Goal: Task Accomplishment & Management: Complete application form

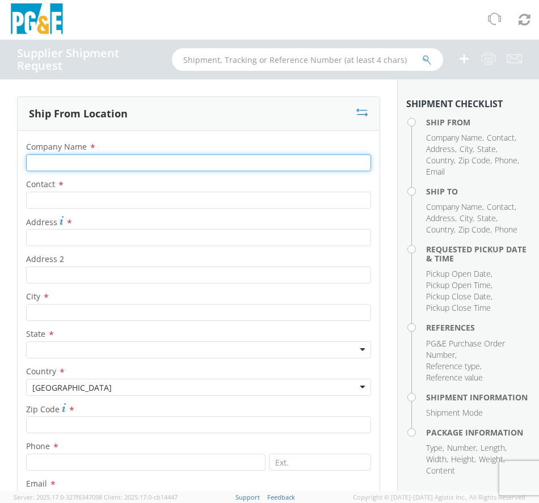
click at [131, 163] on input "Company Name *" at bounding box center [198, 162] width 345 height 17
type input "[PERSON_NAME] TECHNOLOGIES"
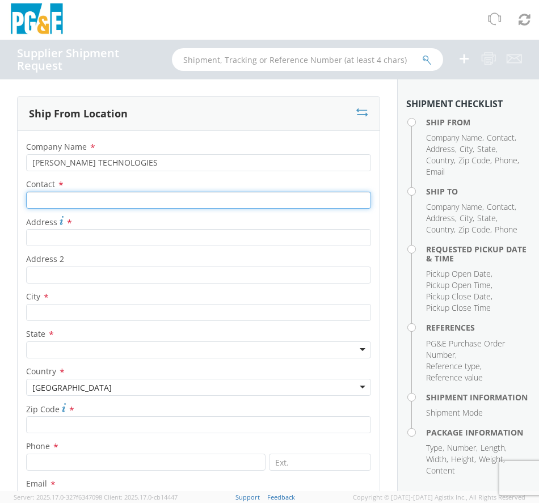
click at [94, 193] on input "Contact *" at bounding box center [198, 200] width 345 height 17
type input "Shipping"
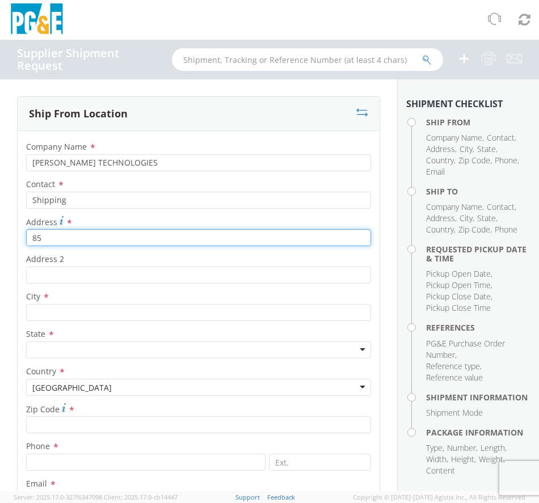
type input "[STREET_ADDRESS][PERSON_NAME]"
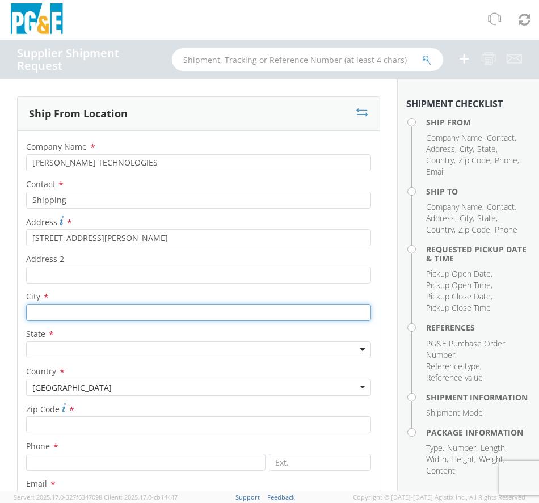
type input "Aurora"
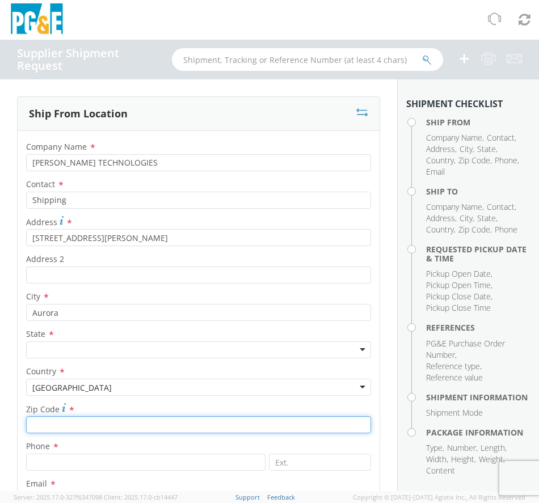
type input "L4G 6X5"
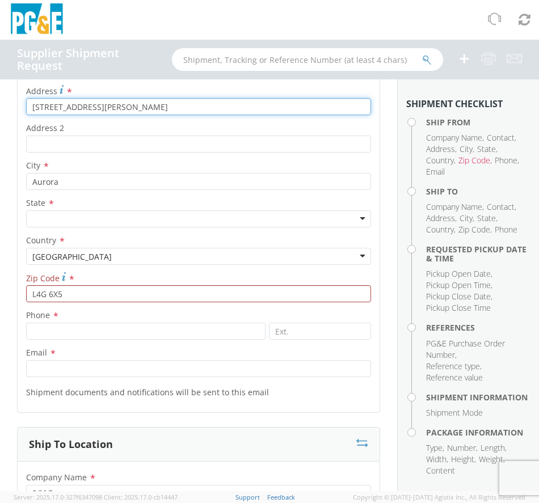
scroll to position [113, 0]
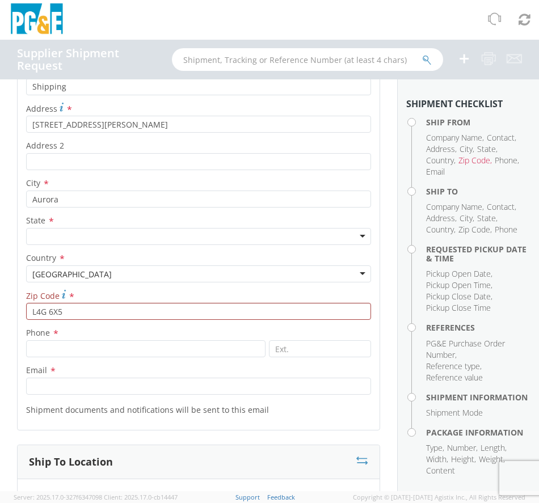
click at [72, 236] on div at bounding box center [198, 236] width 345 height 17
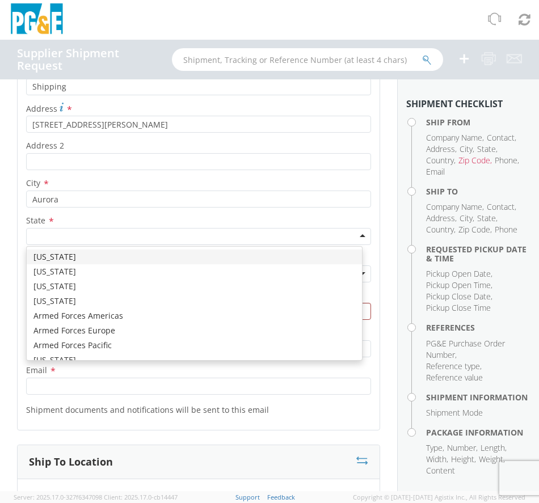
click at [82, 227] on label "State *" at bounding box center [199, 220] width 362 height 15
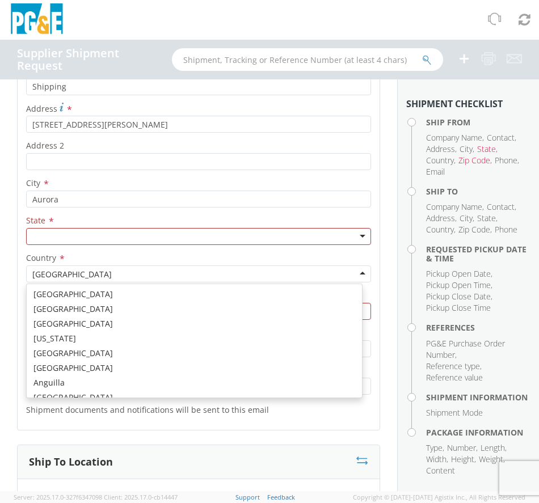
click at [95, 276] on div "[GEOGRAPHIC_DATA]" at bounding box center [198, 273] width 345 height 17
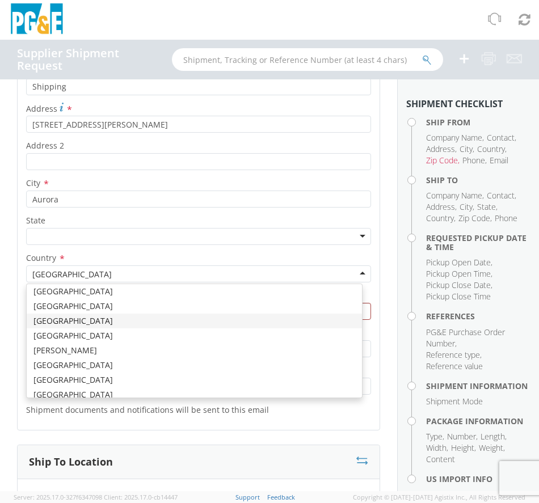
click at [99, 274] on div "[GEOGRAPHIC_DATA]" at bounding box center [198, 273] width 345 height 17
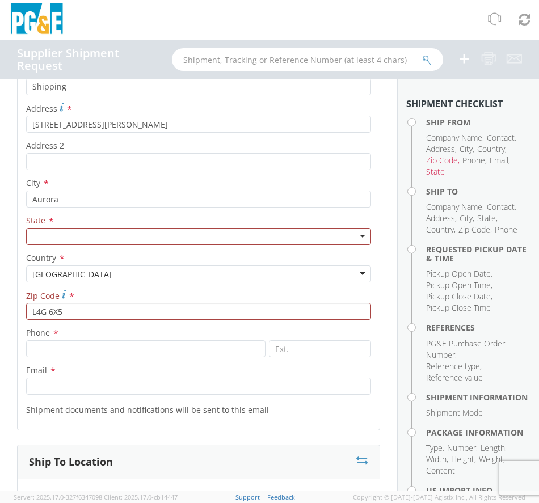
click at [100, 240] on div at bounding box center [198, 236] width 345 height 17
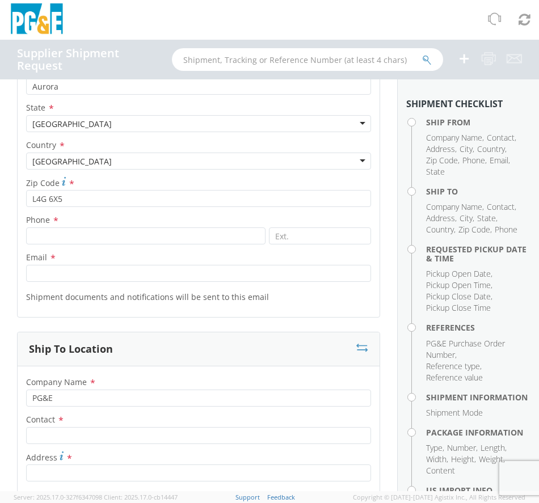
scroll to position [227, 0]
click at [82, 227] on input at bounding box center [145, 235] width 239 height 17
type input "9057270165"
click at [101, 334] on div "Ship To Location" at bounding box center [199, 349] width 362 height 34
click at [350, 230] on input at bounding box center [320, 235] width 102 height 17
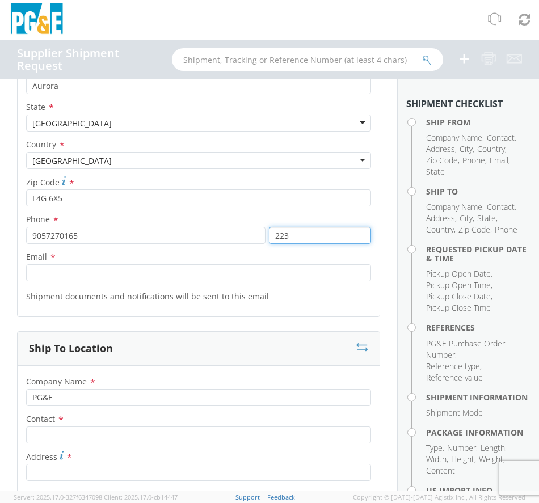
type input "223"
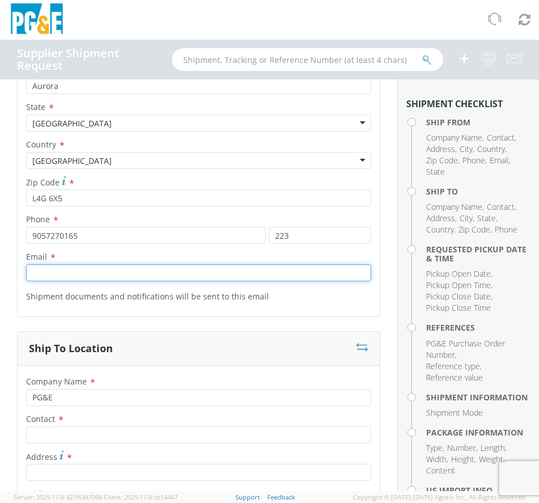
click at [180, 271] on input "Email *" at bounding box center [198, 272] width 345 height 17
type input "[EMAIL_ADDRESS][DOMAIN_NAME]"
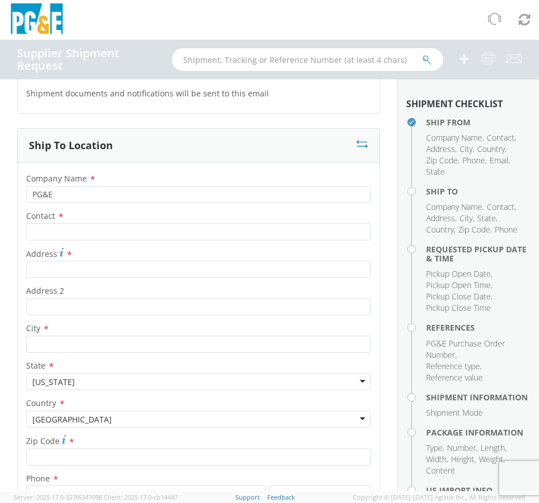
scroll to position [454, 0]
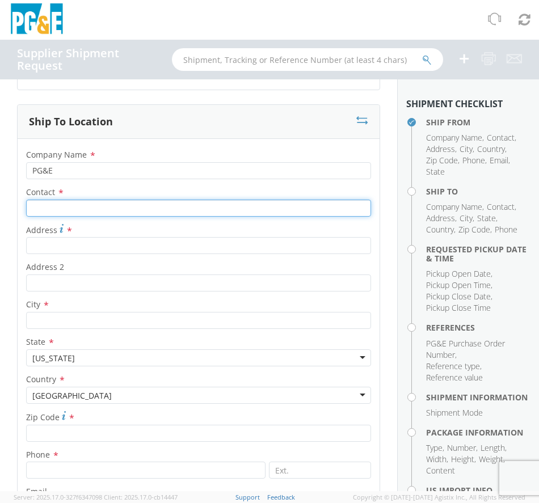
click at [105, 205] on input "Contact *" at bounding box center [198, 208] width 345 height 17
type input "[PERSON_NAME]"
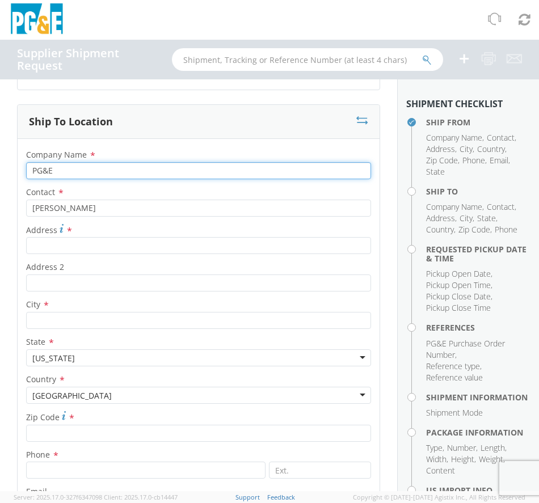
drag, startPoint x: -10, startPoint y: 159, endPoint x: -84, endPoint y: 155, distance: 73.8
click at [0, 155] on html "annexa Batch Shipping Guide Created with Sketch. calendar Created with Sketch." at bounding box center [269, 251] width 539 height 503
type input "National Grid"
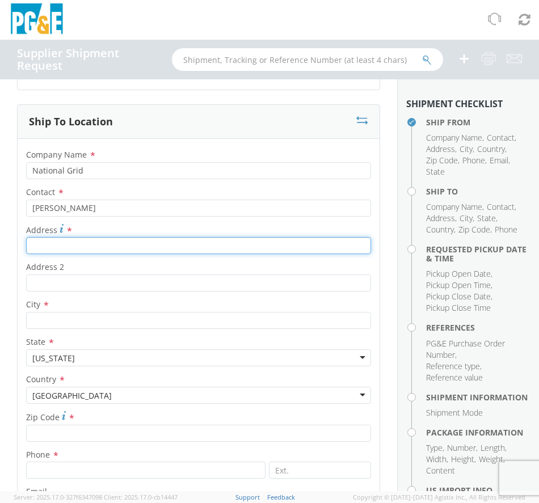
click at [136, 238] on input "Address *" at bounding box center [198, 245] width 345 height 17
type input "[STREET_ADDRESS]"
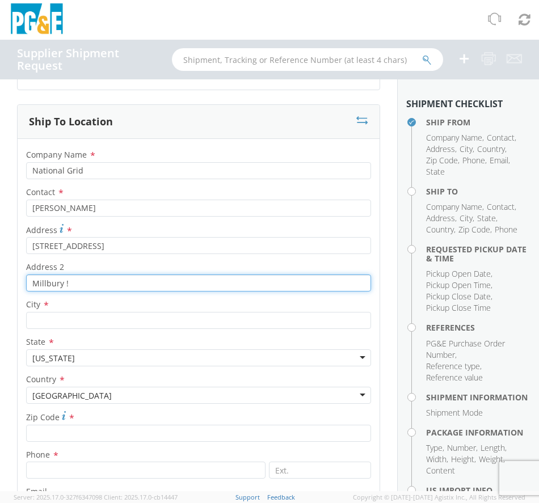
type input "Millbury !"
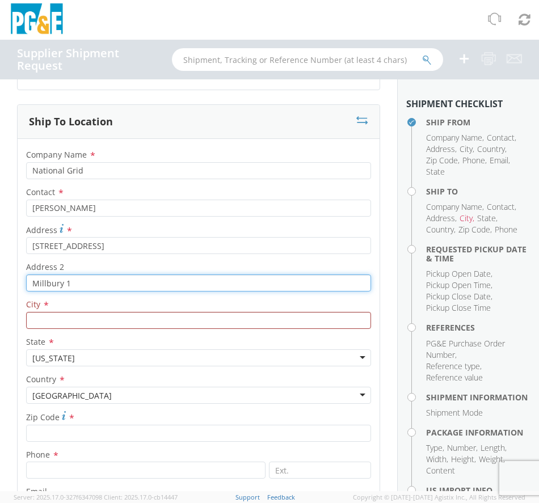
type input "Millbury 1"
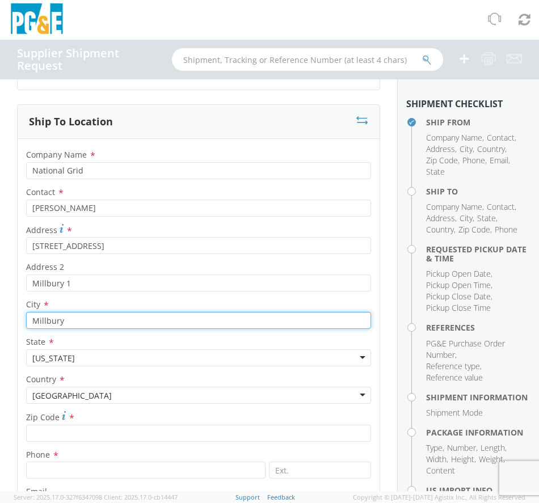
type input "Millbury"
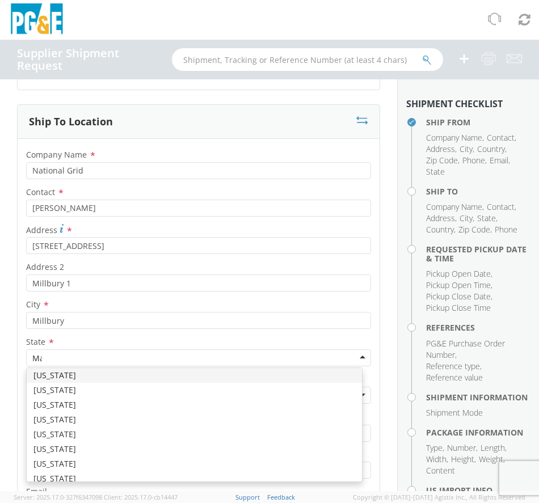
scroll to position [0, 0]
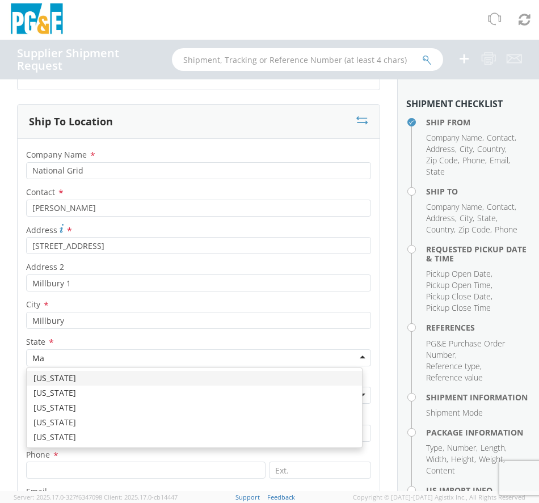
type input "Ma"
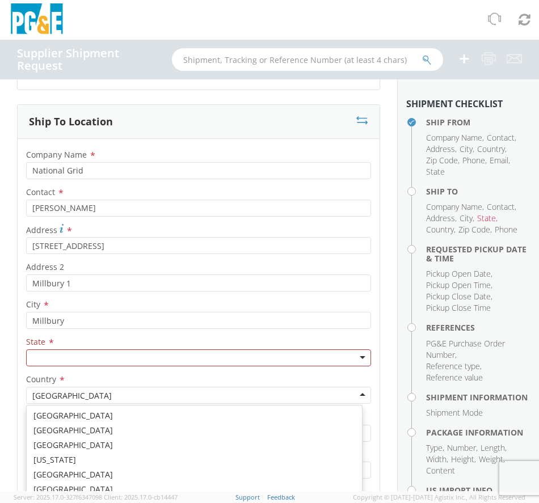
scroll to position [2858, 0]
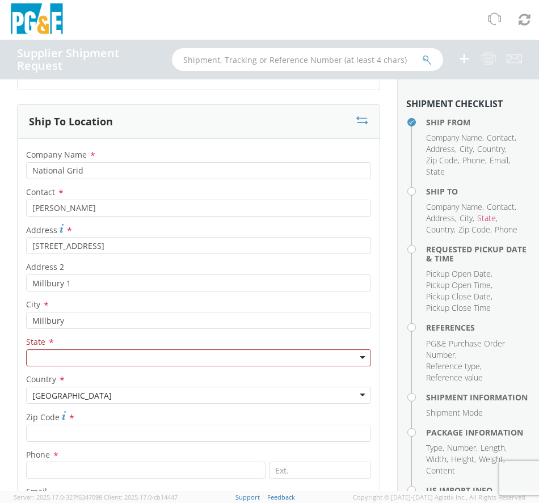
click at [98, 366] on div at bounding box center [198, 357] width 345 height 17
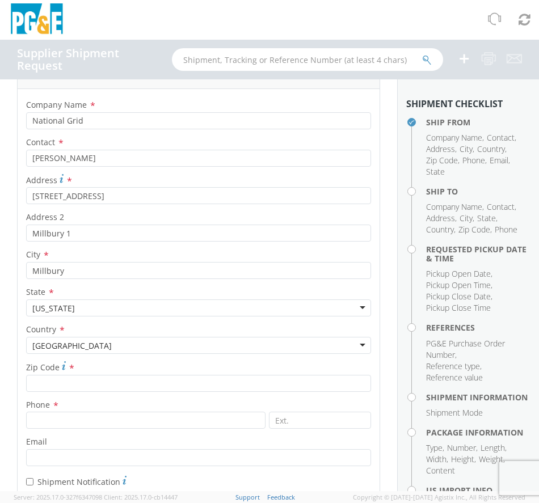
scroll to position [567, 0]
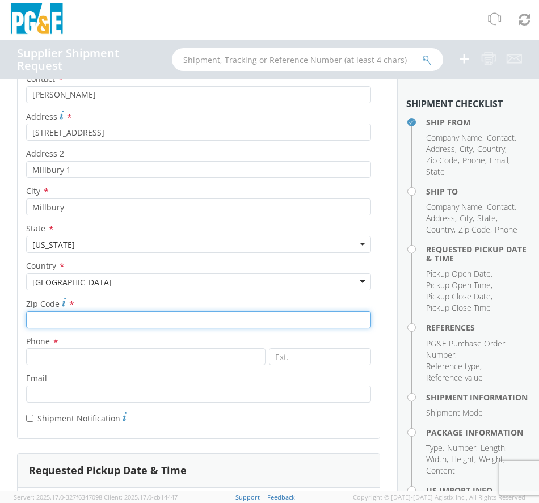
click at [171, 321] on input "Zip Code *" at bounding box center [198, 319] width 345 height 17
type input "01527"
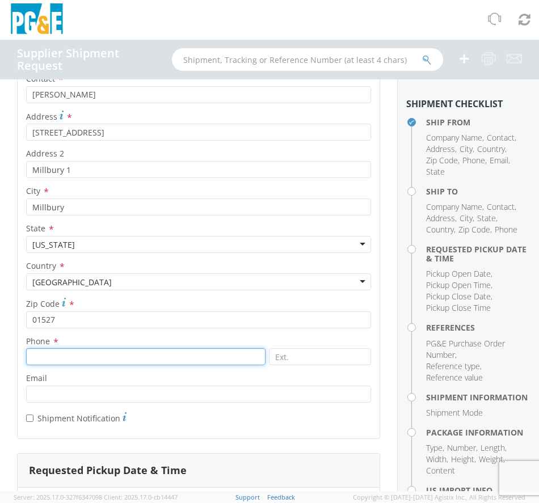
click at [152, 358] on input at bounding box center [145, 356] width 239 height 17
click at [65, 355] on input at bounding box center [145, 356] width 239 height 17
paste input "[PHONE_NUMBER]"
type input "[PHONE_NUMBER]"
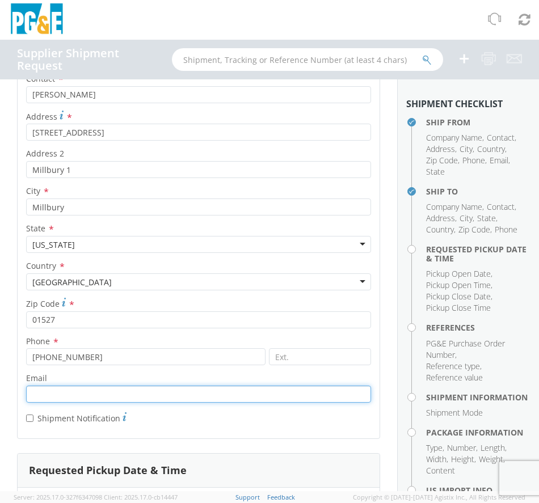
click at [76, 394] on input "Email *" at bounding box center [198, 393] width 345 height 17
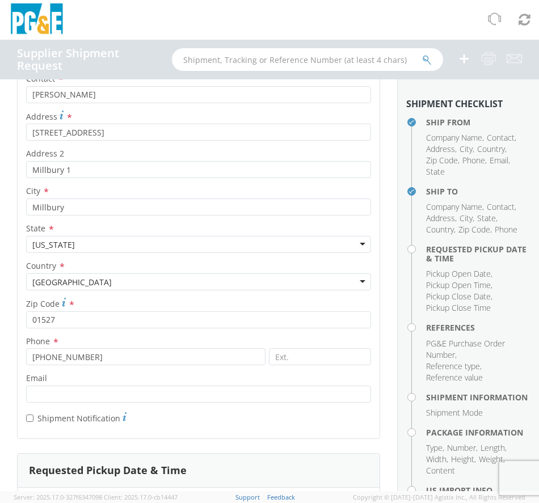
click at [370, 416] on div "* Shipment Notification" at bounding box center [199, 416] width 362 height 16
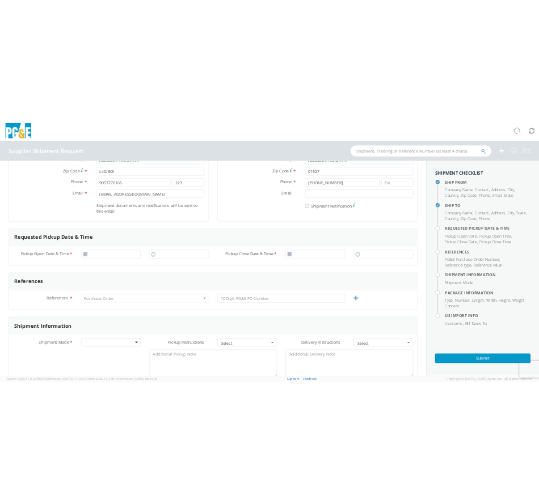
scroll to position [227, 0]
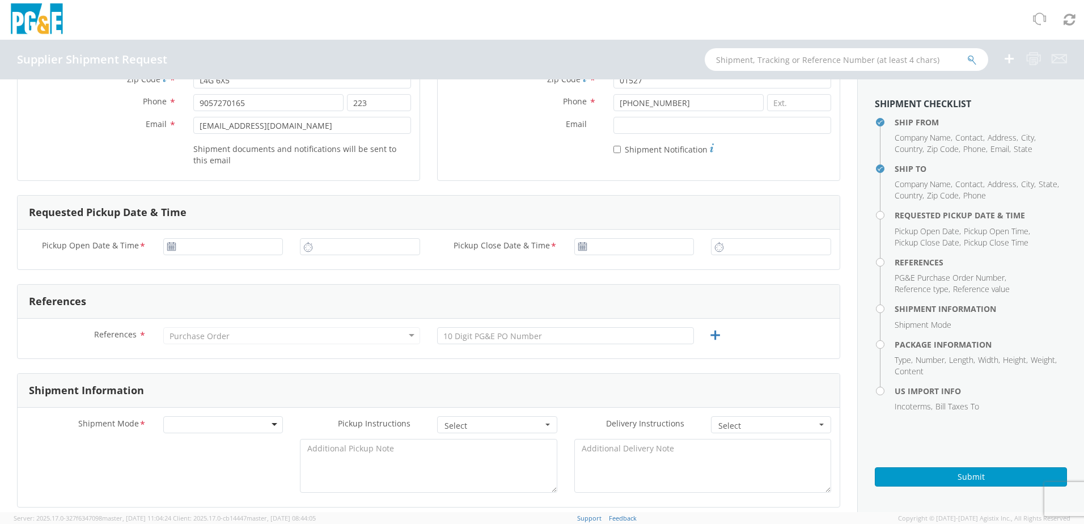
click at [168, 249] on use at bounding box center [171, 246] width 8 height 8
click at [171, 248] on icon at bounding box center [172, 246] width 10 height 9
click at [207, 245] on input "[DATE]" at bounding box center [223, 246] width 120 height 17
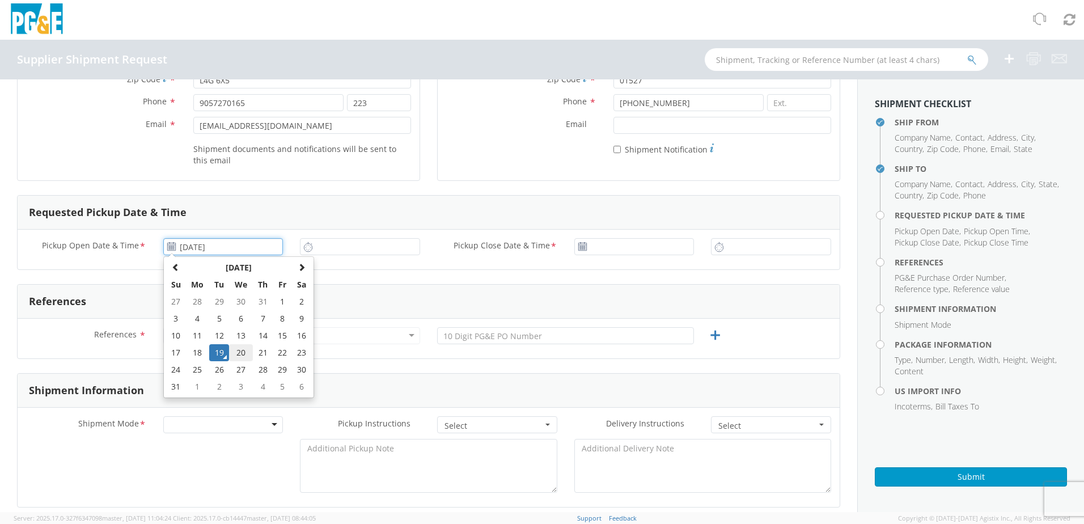
click at [246, 353] on td "20" at bounding box center [241, 352] width 24 height 17
type input "[DATE]"
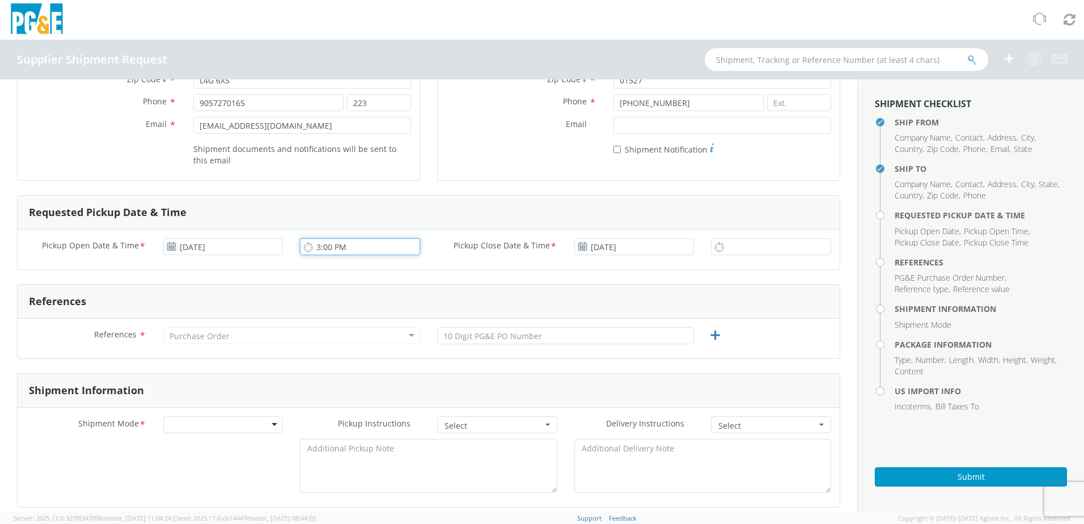
click at [342, 245] on input "3:00 PM" at bounding box center [360, 246] width 120 height 17
click at [316, 248] on input "3:00 PM" at bounding box center [360, 246] width 120 height 17
click at [305, 249] on icon at bounding box center [308, 246] width 10 height 11
click at [316, 245] on input "3:00 PM" at bounding box center [360, 246] width 120 height 17
type input "12:00 PM"
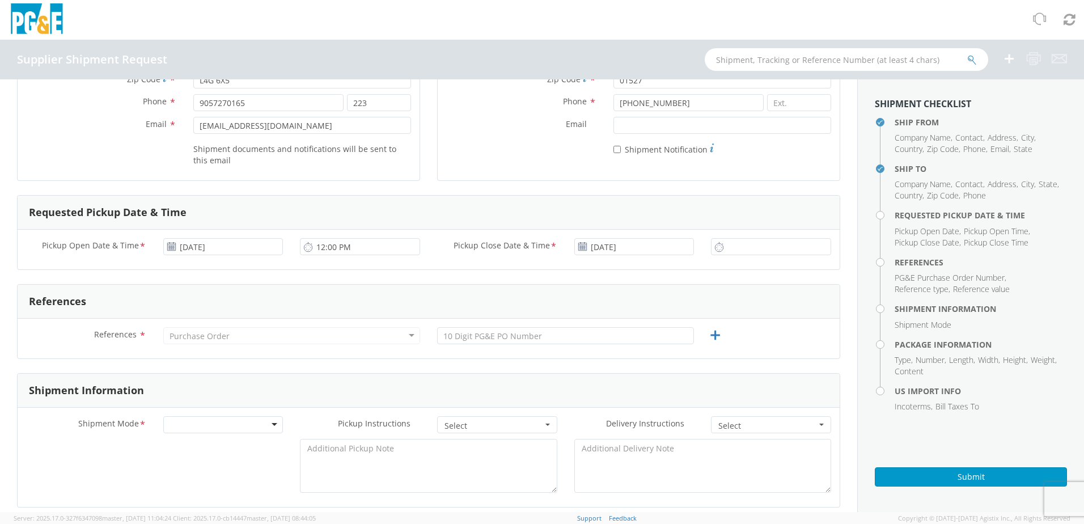
click at [538, 247] on use at bounding box center [582, 246] width 8 height 8
click at [538, 251] on input "3:00 PM" at bounding box center [771, 246] width 120 height 17
click at [538, 249] on input "3:00 PM" at bounding box center [771, 246] width 120 height 17
type input "3:30 PM"
click at [538, 268] on div "Pickup Open Date & Time * [DATE] 12:00 PM Pickup Close Date & Time * [DATE] 3:3…" at bounding box center [429, 250] width 822 height 40
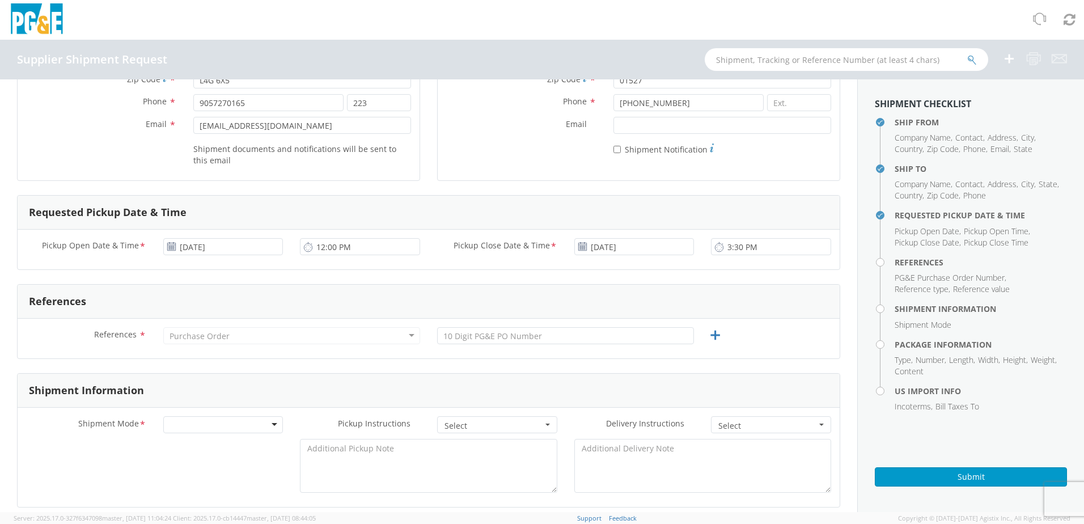
click at [219, 340] on div "Purchase Order" at bounding box center [199, 335] width 60 height 11
click at [397, 334] on div "Purchase Order" at bounding box center [291, 335] width 257 height 17
click at [119, 336] on span "References" at bounding box center [115, 334] width 43 height 11
drag, startPoint x: 119, startPoint y: 336, endPoint x: 202, endPoint y: 325, distance: 83.4
click at [202, 325] on div "References * Purchase Order Purchase Order Account Type Activity ID Airline App…" at bounding box center [429, 339] width 822 height 40
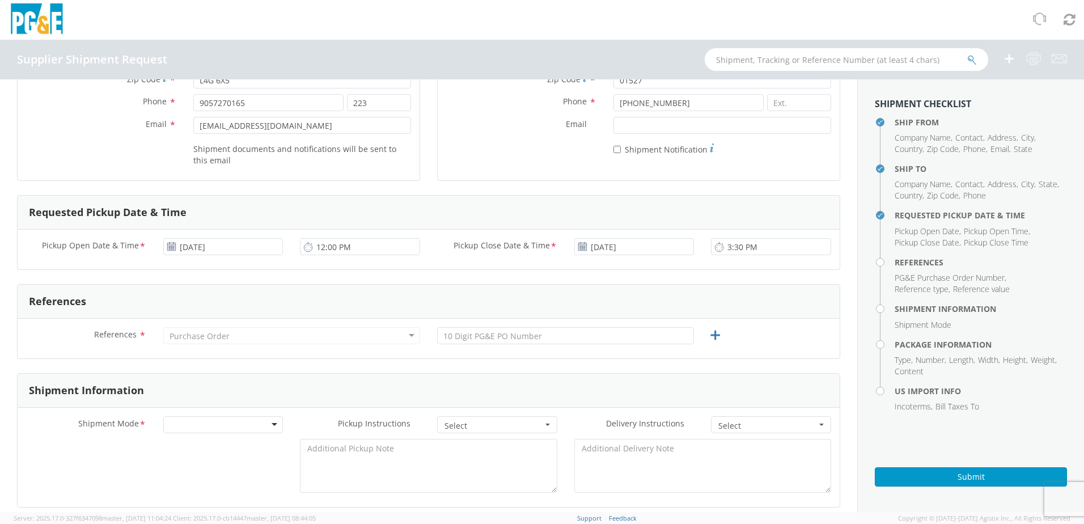
click at [197, 336] on div "Purchase Order" at bounding box center [199, 335] width 60 height 11
click at [182, 337] on div "Purchase Order" at bounding box center [199, 335] width 60 height 11
click at [538, 338] on input "text" at bounding box center [565, 335] width 257 height 17
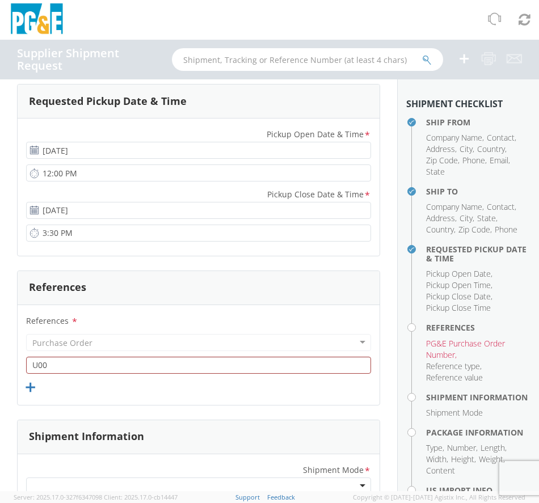
scroll to position [964, 0]
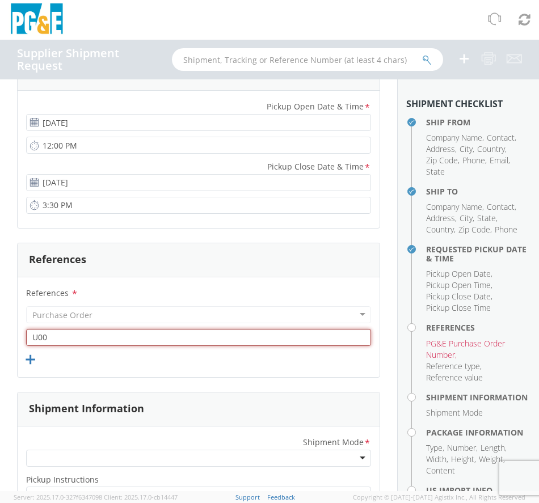
drag, startPoint x: 63, startPoint y: 337, endPoint x: 11, endPoint y: 335, distance: 52.2
click at [11, 335] on div "Ship From Location Company Name * [PERSON_NAME] TECHNOLOGIES Contact * Shipping…" at bounding box center [198, 424] width 397 height 2616
paste input "POU00000008472"
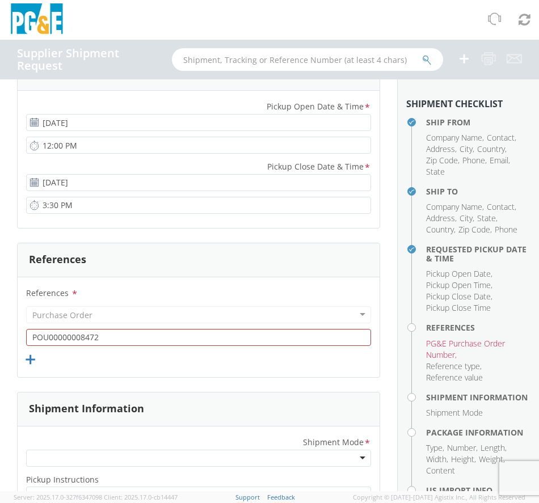
click at [83, 373] on div "References * Purchase Order Purchase Order Account Type Activity ID Airline App…" at bounding box center [199, 327] width 362 height 100
click at [370, 362] on div "References * Purchase Order Purchase Order Account Type Activity ID Airline App…" at bounding box center [199, 327] width 362 height 83
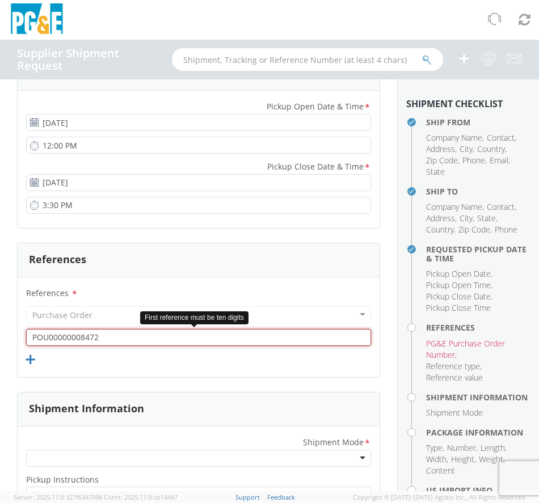
click at [39, 336] on input "POU00000008472" at bounding box center [198, 337] width 345 height 17
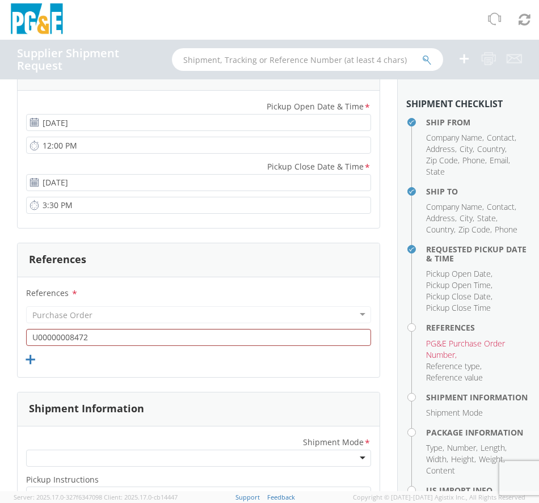
click at [359, 363] on div "References * Purchase Order Purchase Order Account Type Activity ID Airline App…" at bounding box center [199, 327] width 362 height 83
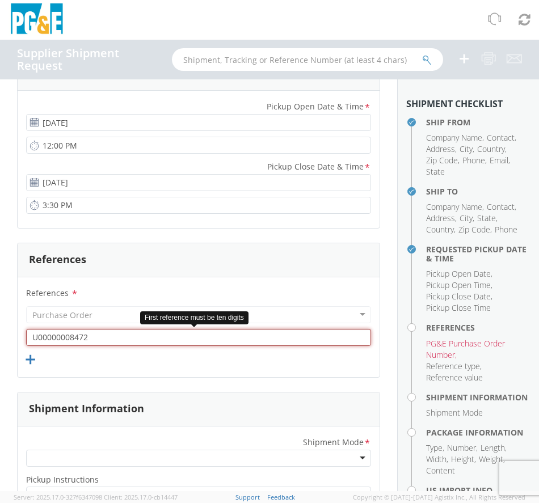
click at [35, 337] on input "U00000008472" at bounding box center [198, 337] width 345 height 17
type input "00000008472"
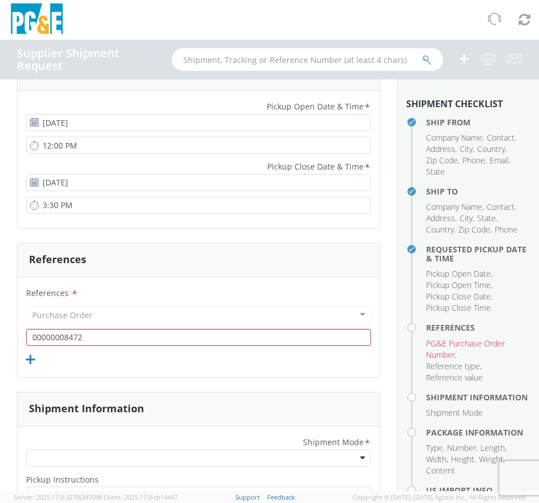
click at [99, 315] on div "Purchase Order" at bounding box center [198, 314] width 345 height 17
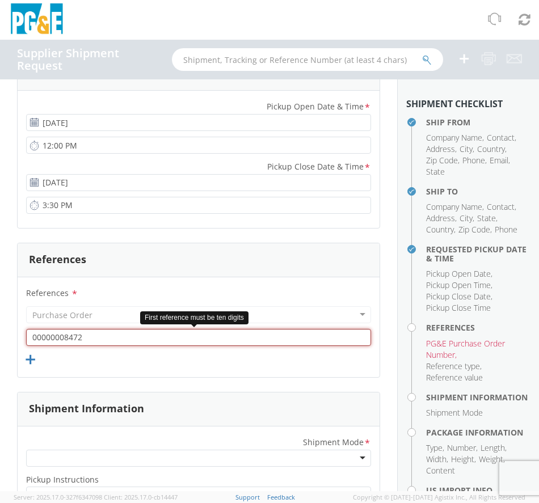
drag, startPoint x: 44, startPoint y: 337, endPoint x: 60, endPoint y: 341, distance: 15.8
click at [45, 337] on input "00000008472" at bounding box center [198, 337] width 345 height 17
